Goal: Task Accomplishment & Management: Complete application form

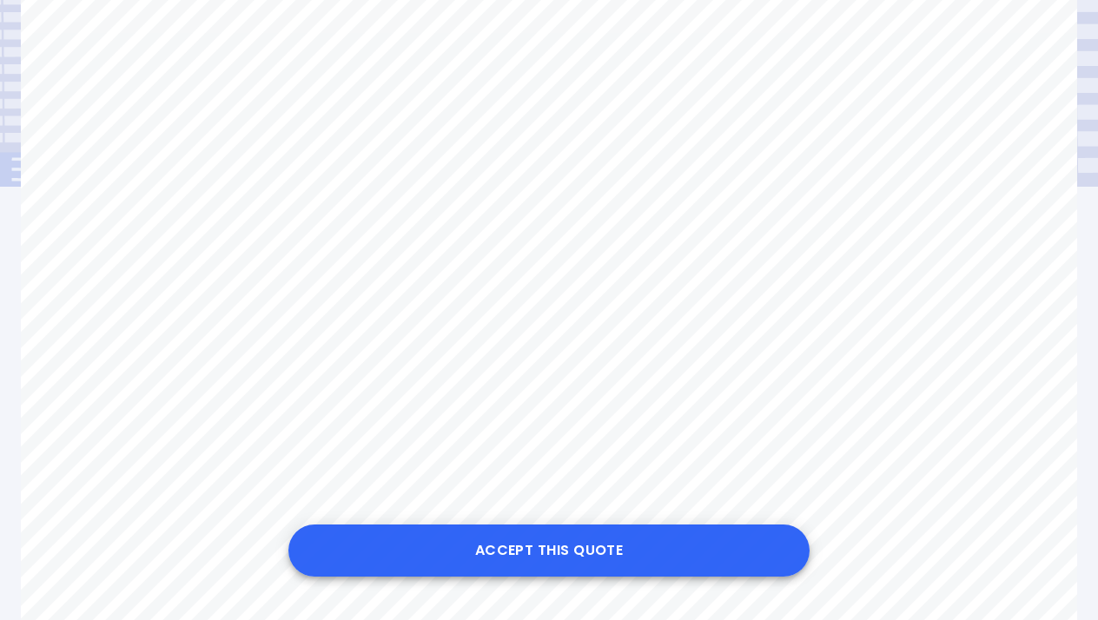
scroll to position [190, 0]
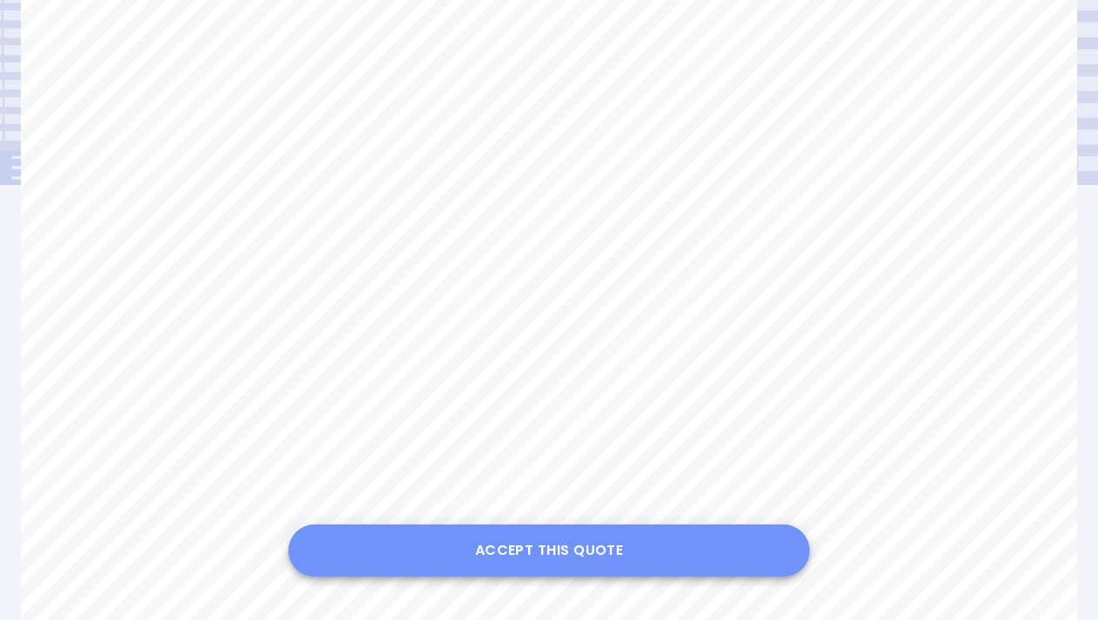
click at [545, 553] on button "Accept this Quote" at bounding box center [548, 551] width 521 height 52
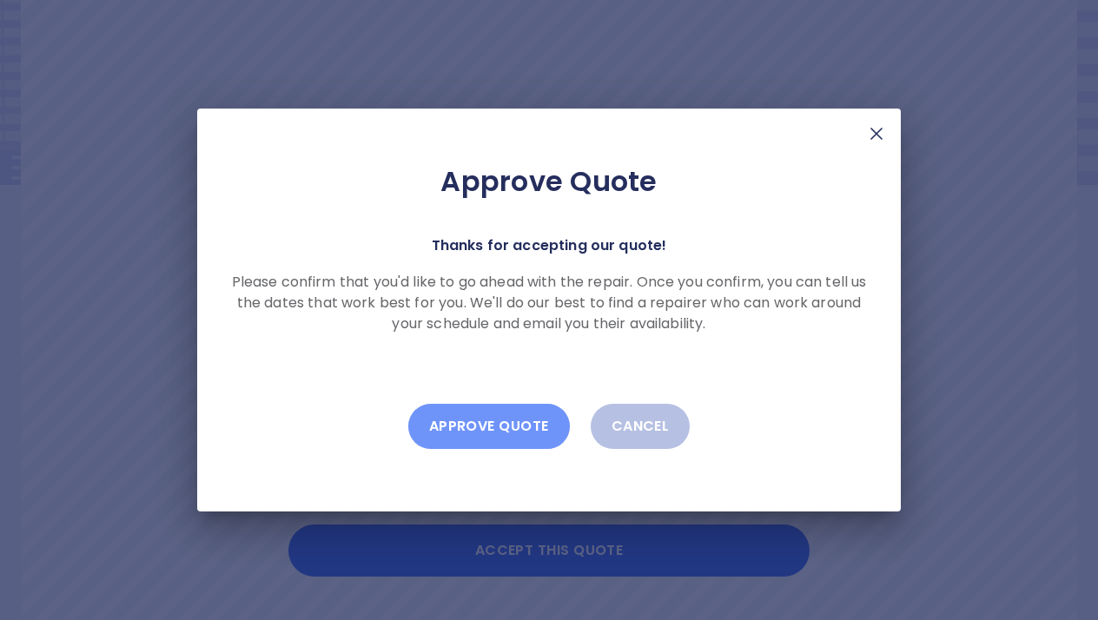
click at [481, 425] on button "Approve Quote" at bounding box center [489, 426] width 162 height 45
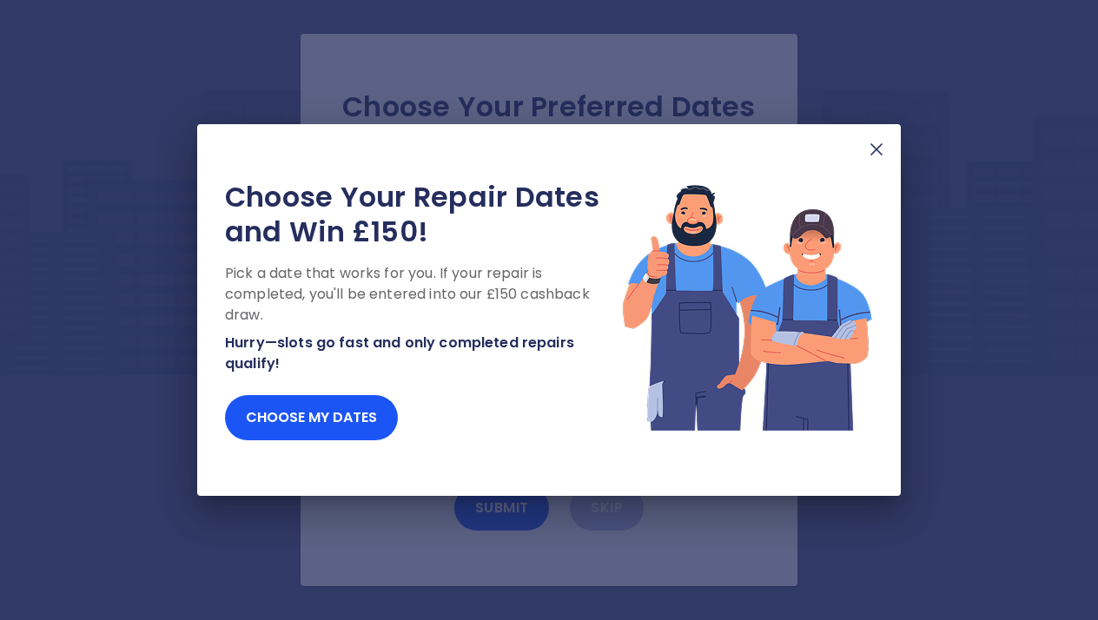
click at [882, 144] on img at bounding box center [876, 149] width 21 height 21
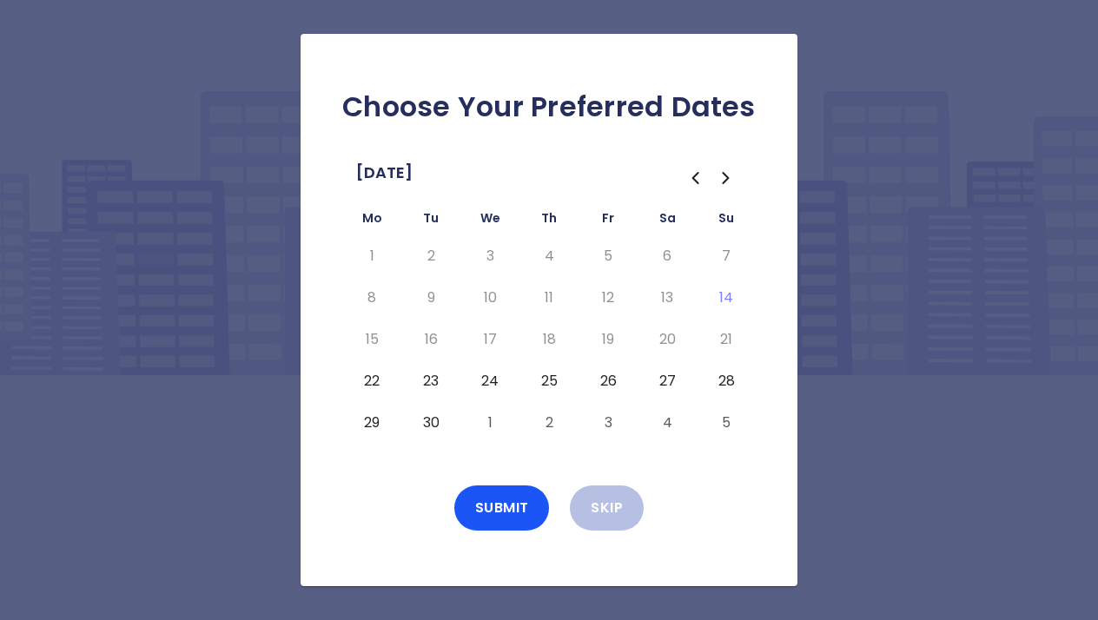
click at [375, 418] on button "29" at bounding box center [371, 423] width 31 height 28
click at [496, 499] on button "Submit" at bounding box center [502, 508] width 96 height 45
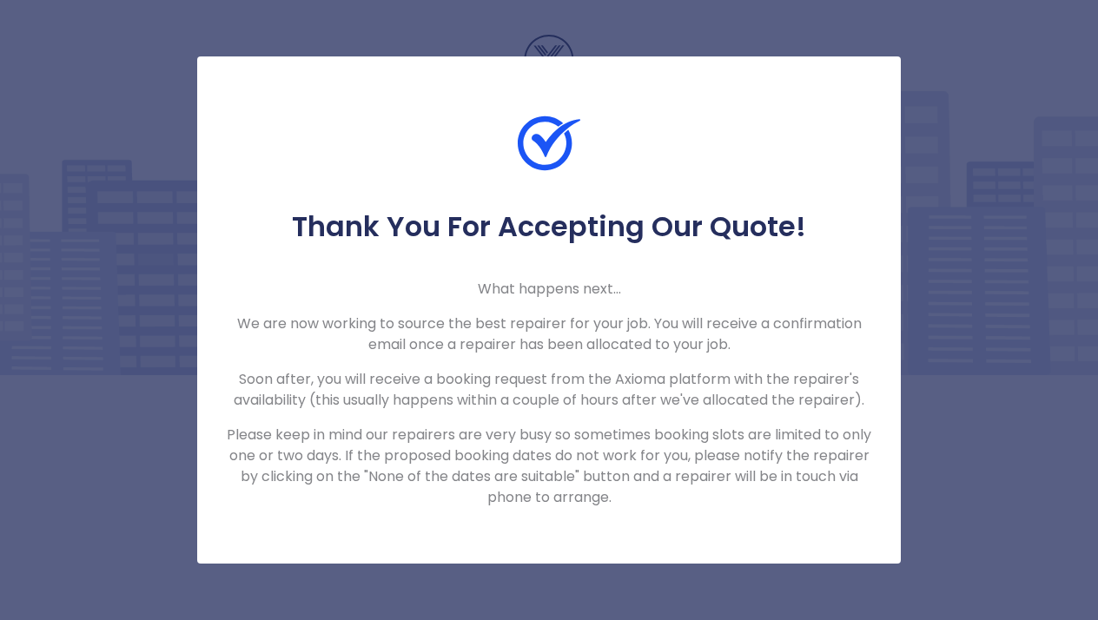
click at [894, 37] on div "Thank You For Accepting Our Quote! What happens next... We are now working to s…" at bounding box center [549, 310] width 1098 height 620
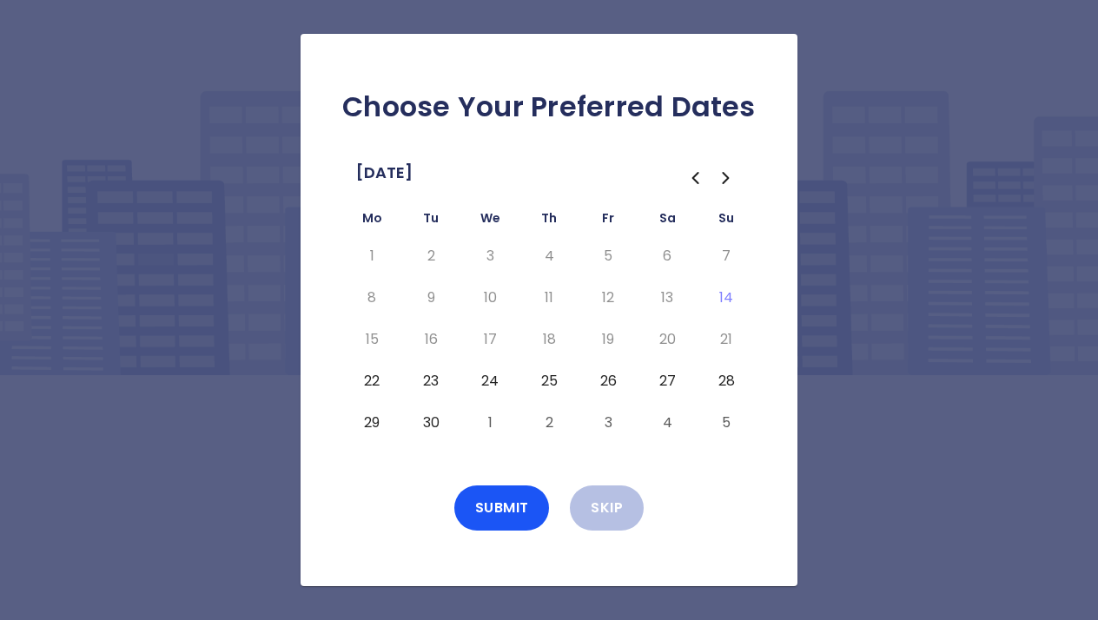
click at [973, 55] on div "Choose Your Preferred Dates September 2025 Mo Tu We Th Fr Sa Su 1 2 3 4 5 6 7 8…" at bounding box center [549, 310] width 1098 height 620
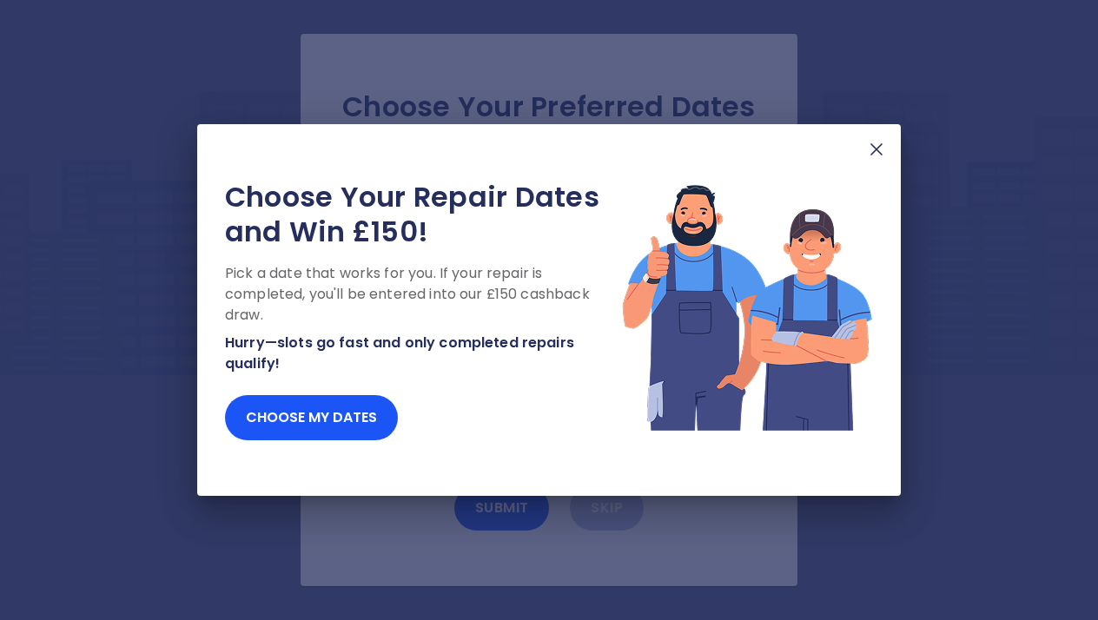
click at [877, 150] on img at bounding box center [876, 149] width 21 height 21
